Goal: Navigation & Orientation: Find specific page/section

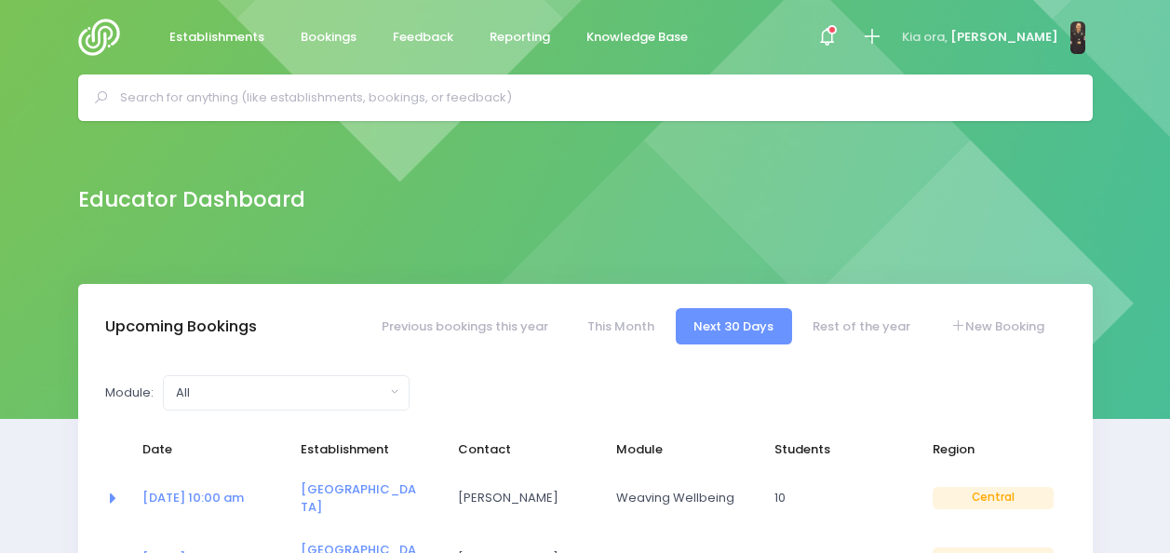
select select "5"
click at [347, 35] on span "Bookings" at bounding box center [329, 37] width 56 height 19
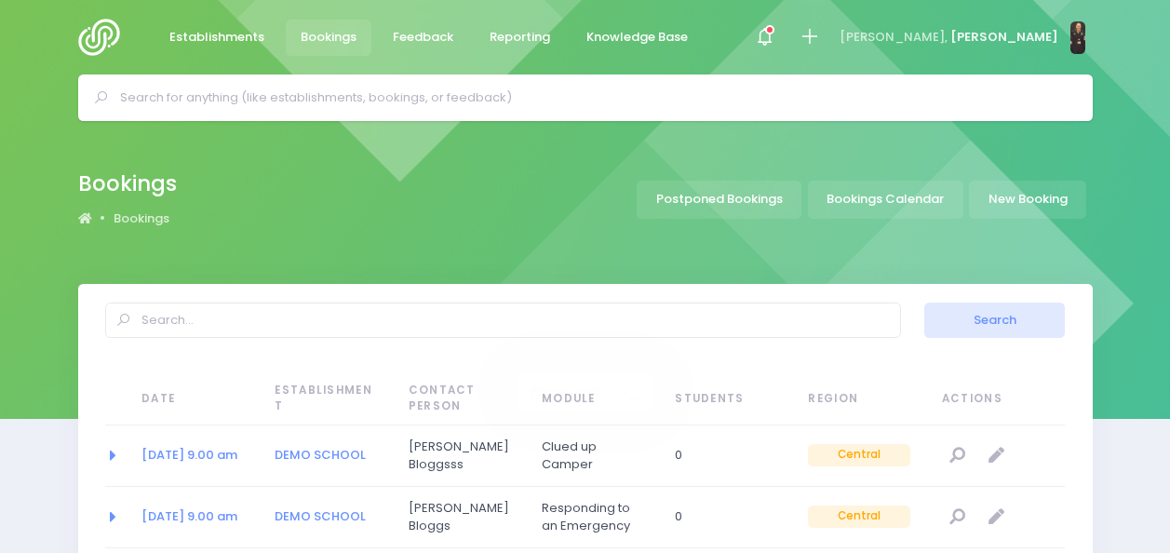
select select "20"
click at [886, 192] on link "Bookings Calendar" at bounding box center [885, 200] width 155 height 38
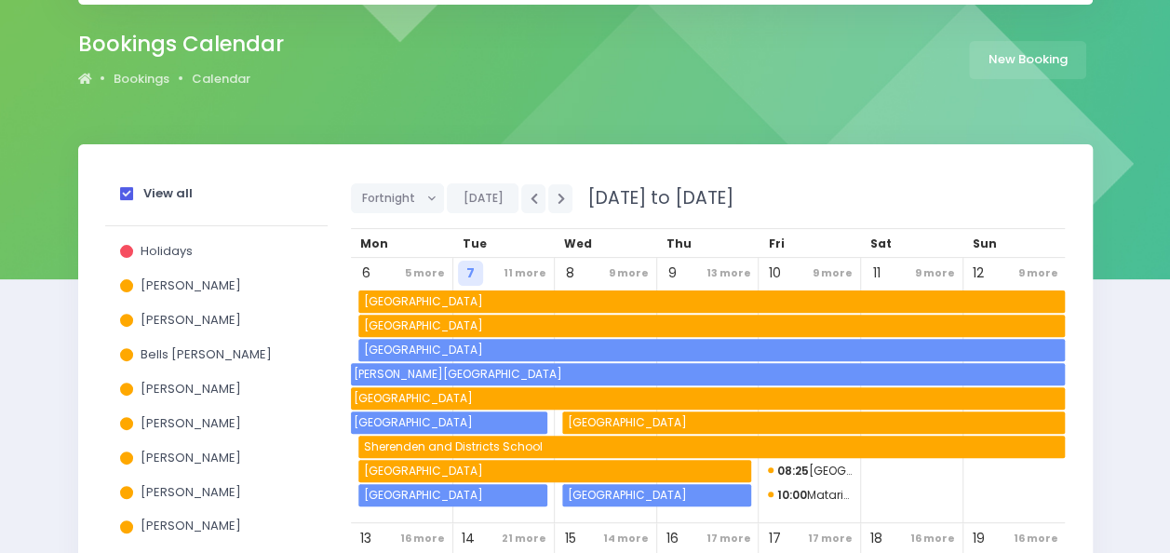
scroll to position [139, 0]
